Goal: Transaction & Acquisition: Purchase product/service

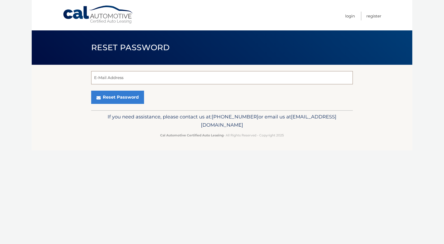
click at [166, 78] on input "E-Mail Address" at bounding box center [222, 77] width 262 height 13
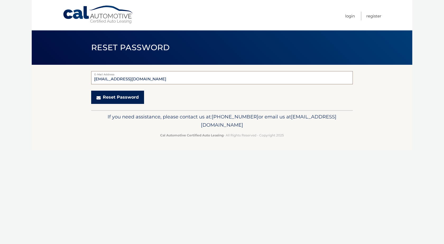
type input "tevincasiano@gmail.com"
click at [118, 100] on button "Reset Password" at bounding box center [117, 97] width 53 height 13
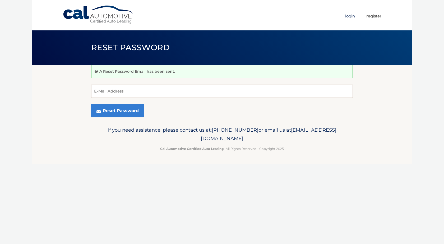
click at [350, 16] on link "Login" at bounding box center [350, 16] width 10 height 9
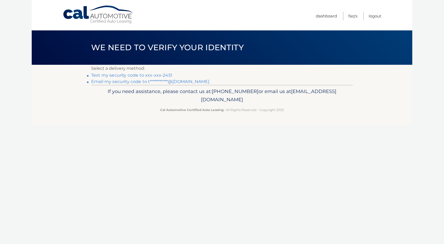
click at [125, 76] on link "Text my security code to xxx-xxx-2451" at bounding box center [131, 75] width 81 height 5
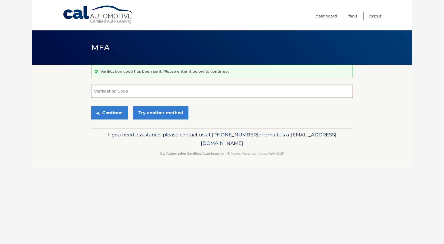
click at [132, 95] on input "Verification Code" at bounding box center [222, 91] width 262 height 13
click at [151, 112] on link "Try another method" at bounding box center [160, 112] width 55 height 13
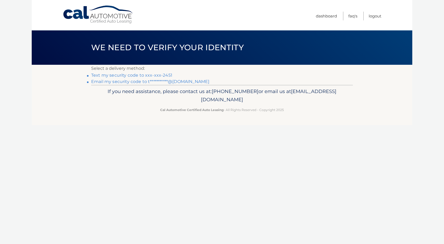
click at [132, 82] on link "**********" at bounding box center [150, 81] width 118 height 5
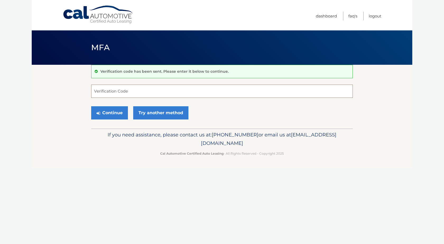
click at [161, 92] on input "Verification Code" at bounding box center [222, 91] width 262 height 13
type input "921686"
drag, startPoint x: 114, startPoint y: 105, endPoint x: 117, endPoint y: 108, distance: 4.5
click at [117, 108] on div "Continue Try another method" at bounding box center [222, 113] width 262 height 18
click at [117, 111] on button "Continue" at bounding box center [109, 112] width 37 height 13
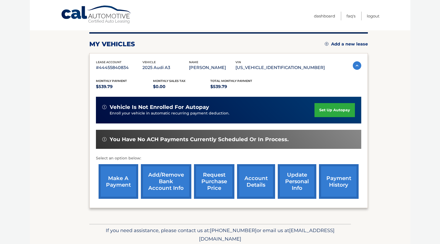
scroll to position [76, 0]
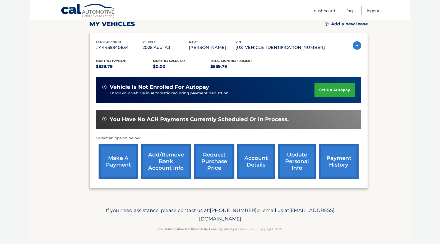
click at [127, 158] on link "make a payment" at bounding box center [119, 161] width 40 height 35
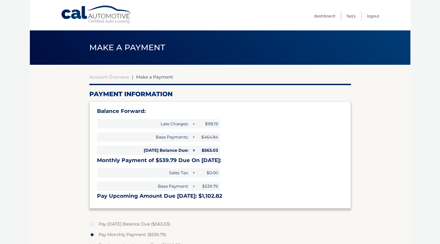
select select "MDMzOTY3ZDktYzBlMS00NGM0LTk1NTctNzEyY2MzYjc2OTNj"
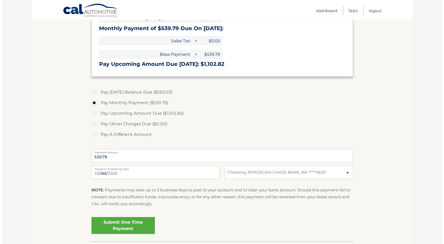
scroll to position [132, 0]
click at [131, 228] on link "Submit One Time Payment" at bounding box center [120, 225] width 63 height 17
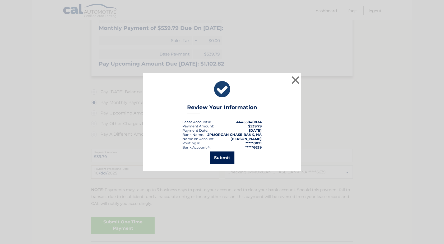
click at [227, 154] on button "Submit" at bounding box center [222, 157] width 25 height 13
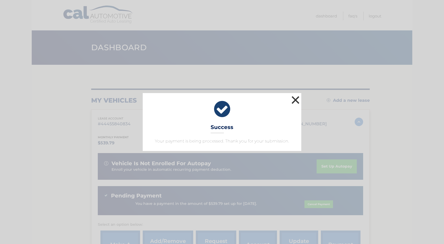
click at [296, 98] on button "×" at bounding box center [295, 100] width 11 height 11
